Goal: Information Seeking & Learning: Understand process/instructions

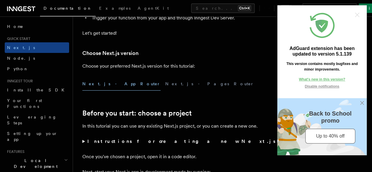
scroll to position [116, 0]
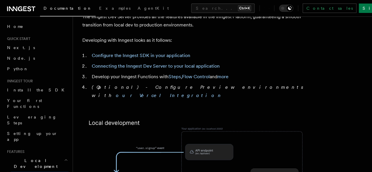
scroll to position [332, 0]
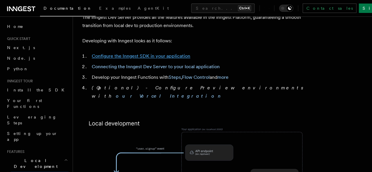
click at [162, 53] on link "Configure the Inngest SDK in your application" at bounding box center [141, 56] width 99 height 6
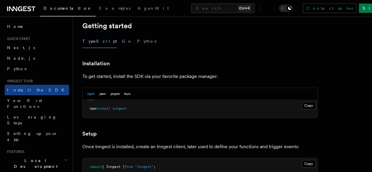
scroll to position [124, 0]
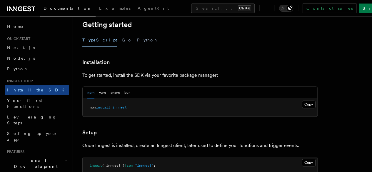
drag, startPoint x: 129, startPoint y: 92, endPoint x: 110, endPoint y: 113, distance: 28.3
click at [110, 113] on div "npm yarn pnpm bun Copy Copied npm install inngest" at bounding box center [199, 101] width 235 height 30
click at [110, 113] on pre "npm install inngest" at bounding box center [200, 108] width 235 height 18
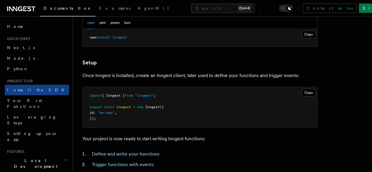
scroll to position [194, 0]
drag, startPoint x: 86, startPoint y: 74, endPoint x: 122, endPoint y: 77, distance: 35.7
click at [122, 77] on p "Once Inngest is installed, create an Inngest client, later used to define your …" at bounding box center [199, 75] width 235 height 8
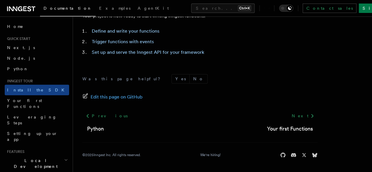
scroll to position [325, 0]
click at [288, 117] on link "Next" at bounding box center [303, 116] width 30 height 11
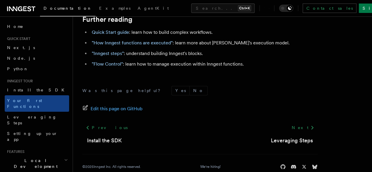
scroll to position [1286, 0]
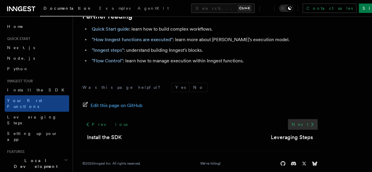
click at [288, 130] on link "Next" at bounding box center [303, 124] width 30 height 11
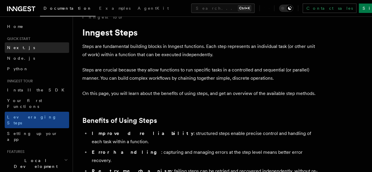
scroll to position [1, 0]
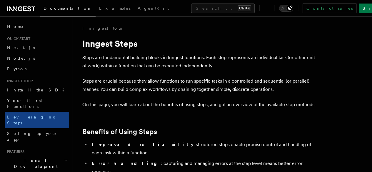
click at [32, 38] on h2 "Quick start" at bounding box center [37, 38] width 64 height 5
click at [24, 39] on span "Quick start" at bounding box center [18, 38] width 26 height 5
click at [21, 45] on link "Next.js" at bounding box center [37, 47] width 64 height 11
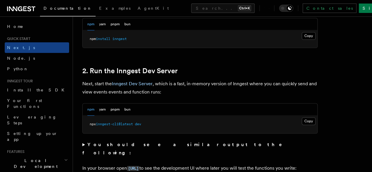
scroll to position [370, 0]
click at [302, 39] on button "Copy Copied" at bounding box center [309, 36] width 14 height 8
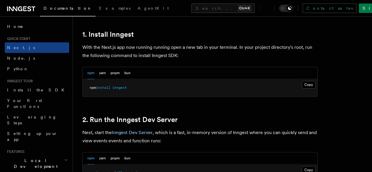
scroll to position [322, 0]
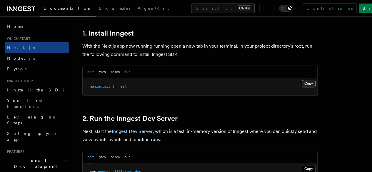
click at [302, 87] on button "Copy Copied" at bounding box center [309, 84] width 14 height 8
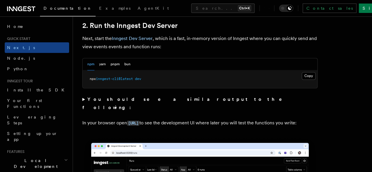
scroll to position [415, 0]
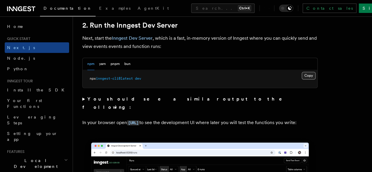
click at [302, 79] on button "Copy Copied" at bounding box center [309, 76] width 14 height 8
click at [87, 106] on strong "You should see a similar output to the following:" at bounding box center [186, 103] width 208 height 14
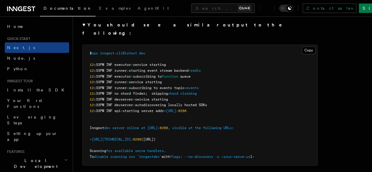
scroll to position [489, 0]
click at [83, 35] on summary "You should see a similar output to the following:" at bounding box center [199, 29] width 235 height 16
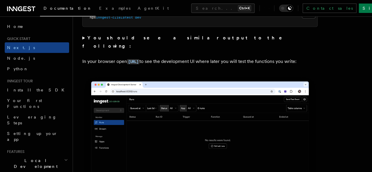
scroll to position [476, 0]
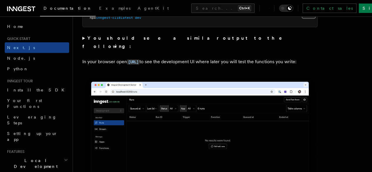
click at [302, 19] on button "Copy Copied" at bounding box center [309, 15] width 14 height 8
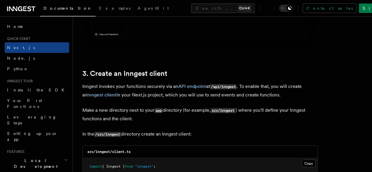
scroll to position [643, 0]
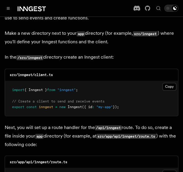
scroll to position [731, 0]
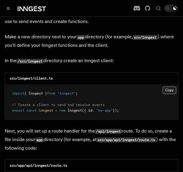
click at [169, 86] on button "Copy Copied" at bounding box center [170, 90] width 14 height 8
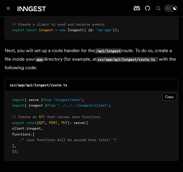
scroll to position [812, 0]
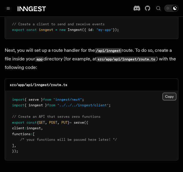
click at [167, 92] on button "Copy Copied" at bounding box center [170, 96] width 14 height 8
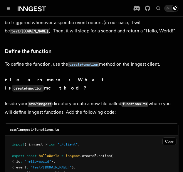
scroll to position [1021, 0]
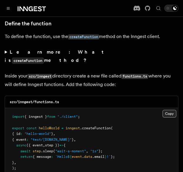
click at [170, 110] on button "Copy Copied" at bounding box center [170, 114] width 14 height 8
